Goal: Task Accomplishment & Management: Complete application form

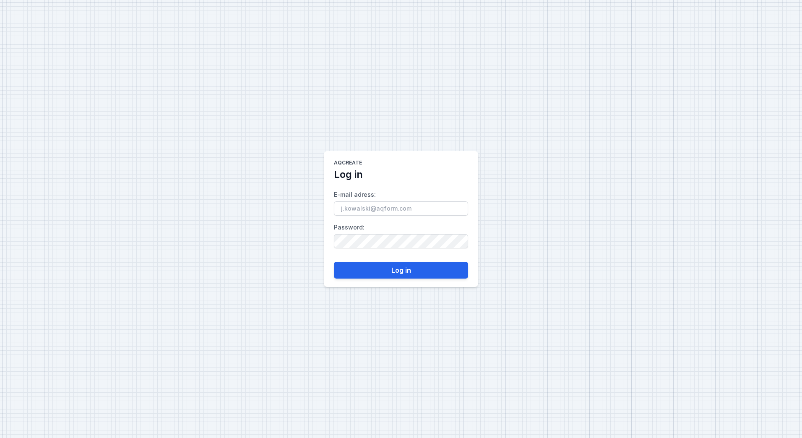
click at [308, 277] on div "AQcreate Log in E-mail adress : Password : Log in" at bounding box center [401, 219] width 802 height 438
click at [377, 267] on button "Log in" at bounding box center [401, 270] width 134 height 17
click at [284, 107] on div "AQcreate Log in E-mail adress : Password : Log in" at bounding box center [401, 219] width 802 height 438
type input "[PERSON_NAME][EMAIL_ADDRESS][DOMAIN_NAME]"
click at [391, 260] on form "E-mail adress : [PERSON_NAME][EMAIL_ADDRESS][DOMAIN_NAME] Password : Log in" at bounding box center [401, 229] width 134 height 97
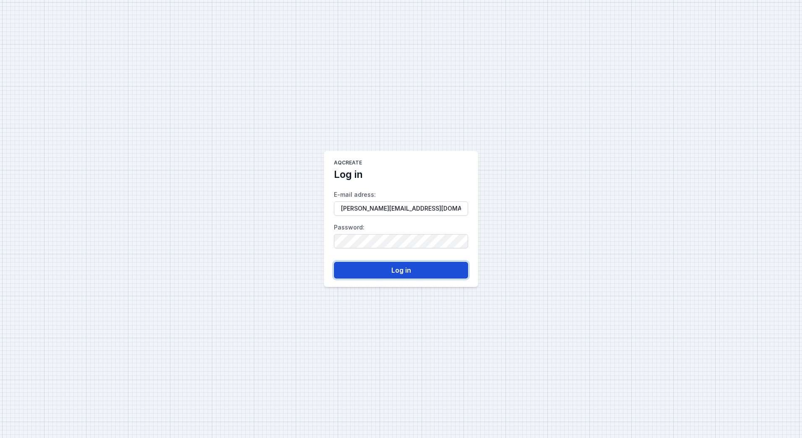
click at [394, 270] on button "Log in" at bounding box center [401, 270] width 134 height 17
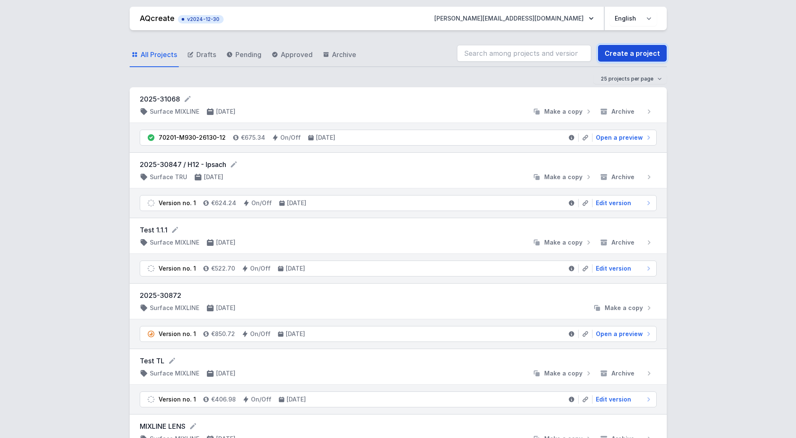
click at [618, 52] on link "Create a project" at bounding box center [632, 53] width 69 height 17
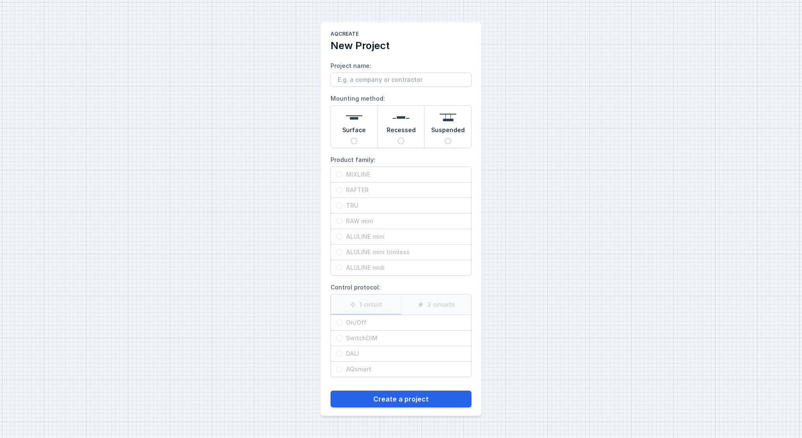
click at [357, 140] on input "Surface" at bounding box center [354, 141] width 7 height 7
radio input "true"
click at [363, 175] on span "MIXLINE" at bounding box center [404, 174] width 123 height 8
click at [343, 175] on input "MIXLINE" at bounding box center [339, 174] width 7 height 7
radio input "true"
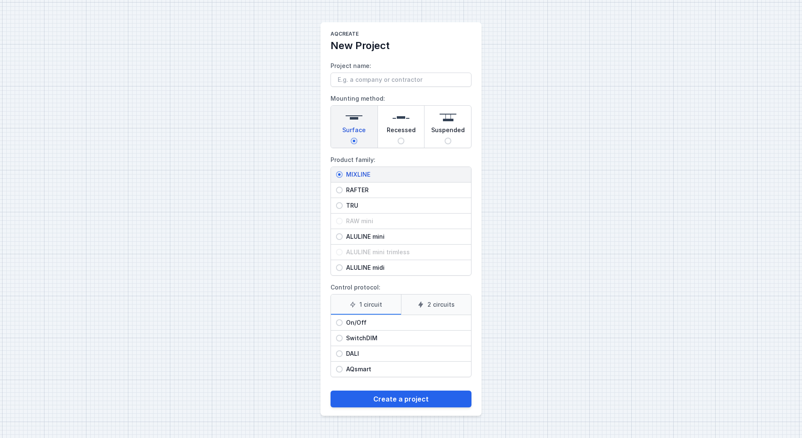
click at [445, 141] on input "Suspended" at bounding box center [448, 141] width 7 height 7
radio input "true"
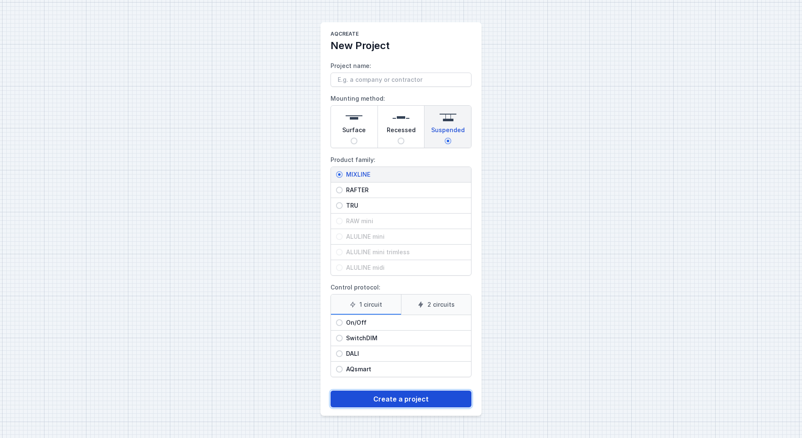
click at [402, 399] on button "Create a project" at bounding box center [401, 399] width 141 height 17
click at [357, 322] on span "On/Off" at bounding box center [404, 322] width 123 height 8
click at [343, 322] on input "On/Off" at bounding box center [339, 322] width 7 height 7
radio input "true"
click at [389, 401] on button "Create a project" at bounding box center [401, 399] width 141 height 17
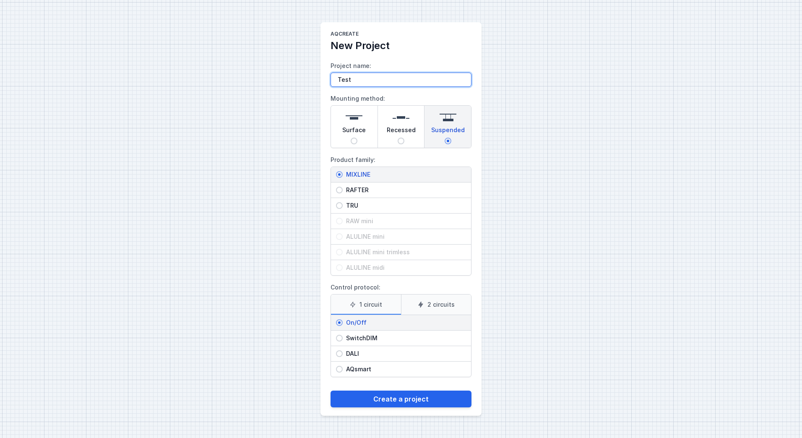
type input "Test"
click at [331, 391] on button "Create a project" at bounding box center [401, 399] width 141 height 17
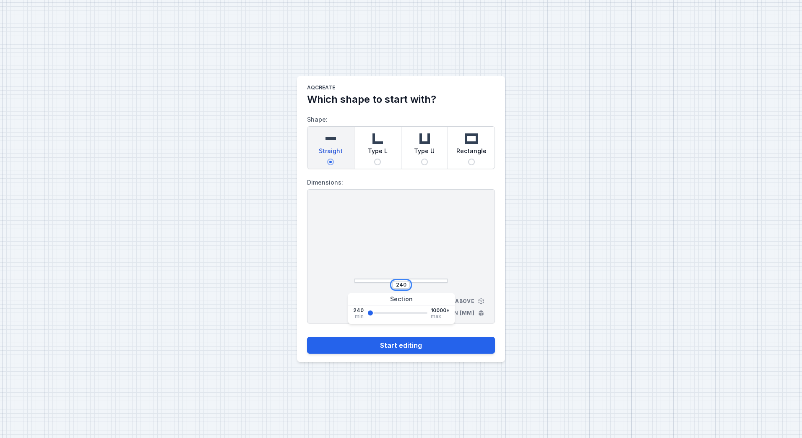
drag, startPoint x: 403, startPoint y: 285, endPoint x: 356, endPoint y: 286, distance: 47.0
click at [356, 286] on div "240" at bounding box center [401, 285] width 93 height 8
type input "2000"
click at [395, 341] on button "Start editing" at bounding box center [401, 345] width 188 height 17
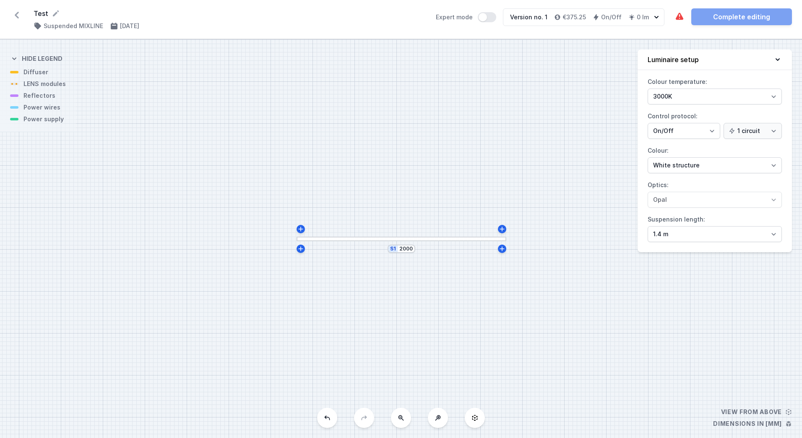
click at [580, 212] on div "S1 2000" at bounding box center [401, 238] width 802 height 399
